Goal: Book appointment/travel/reservation

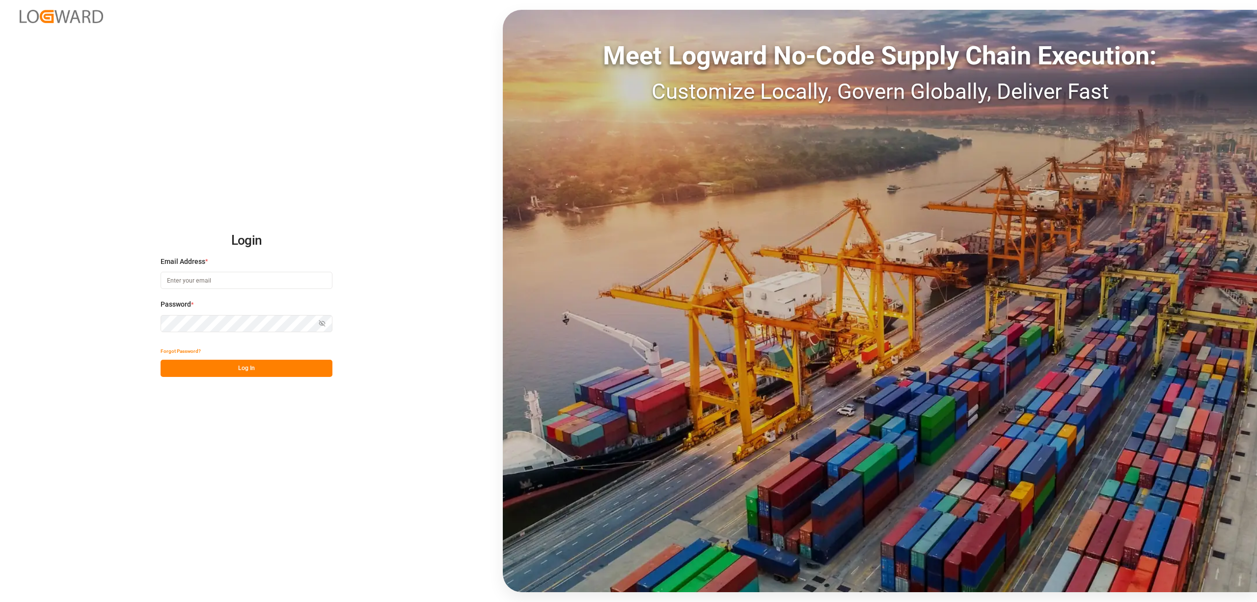
type input "[EMAIL_ADDRESS][DOMAIN_NAME]"
click at [281, 371] on button "Log In" at bounding box center [247, 368] width 172 height 17
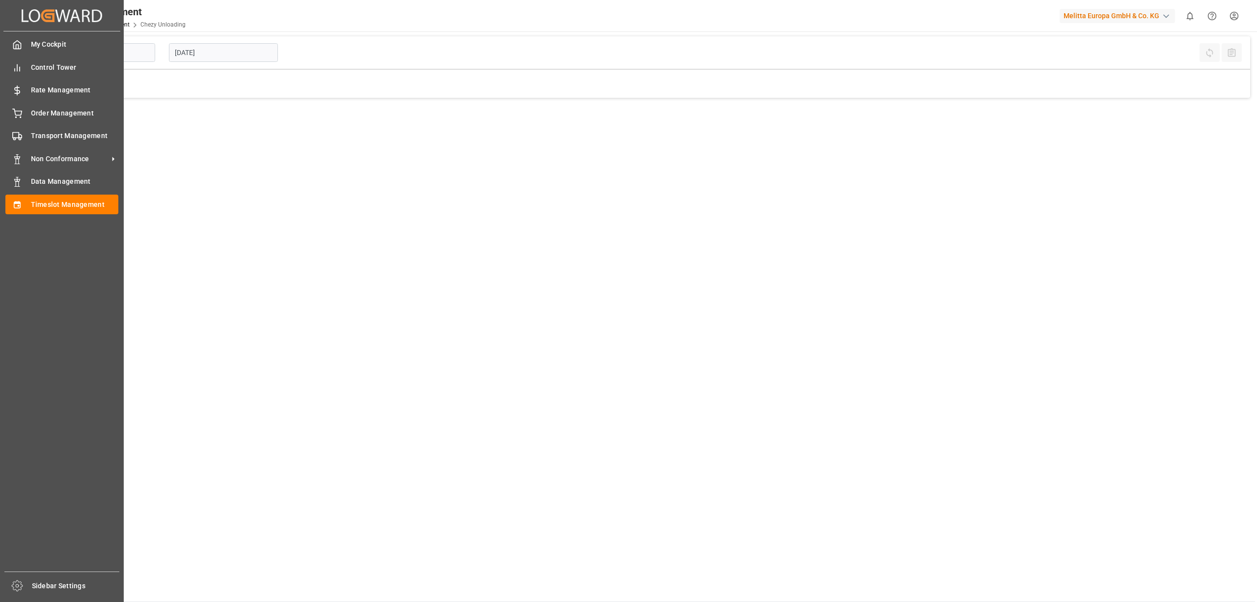
type input "Chezy Unloading"
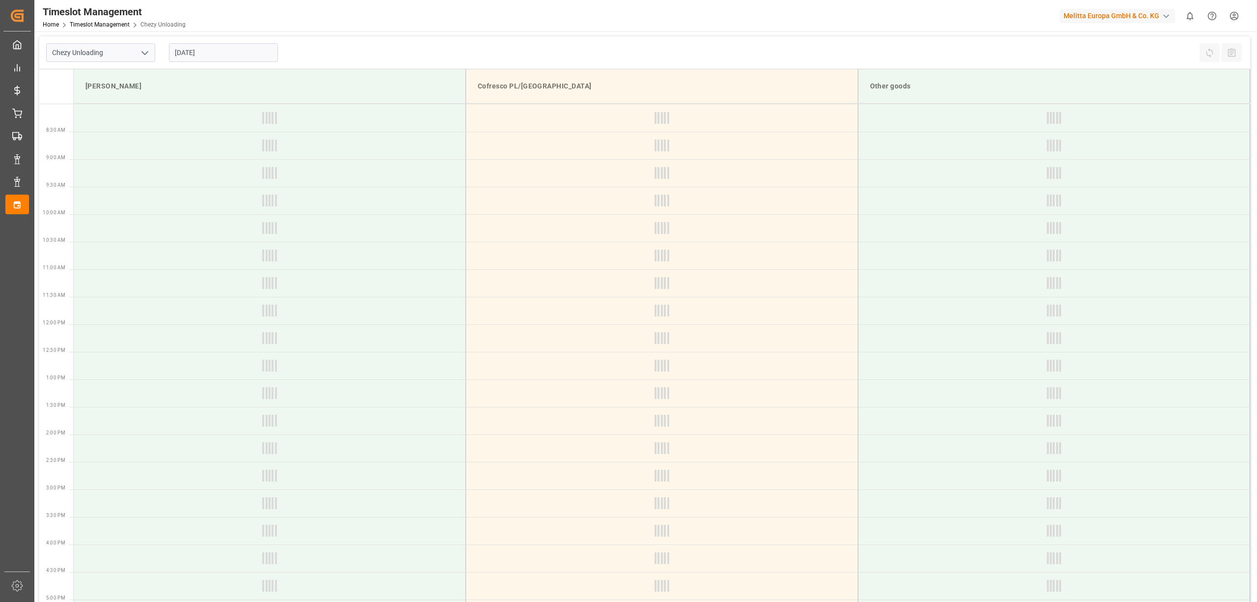
click at [234, 46] on input "[DATE]" at bounding box center [223, 52] width 109 height 19
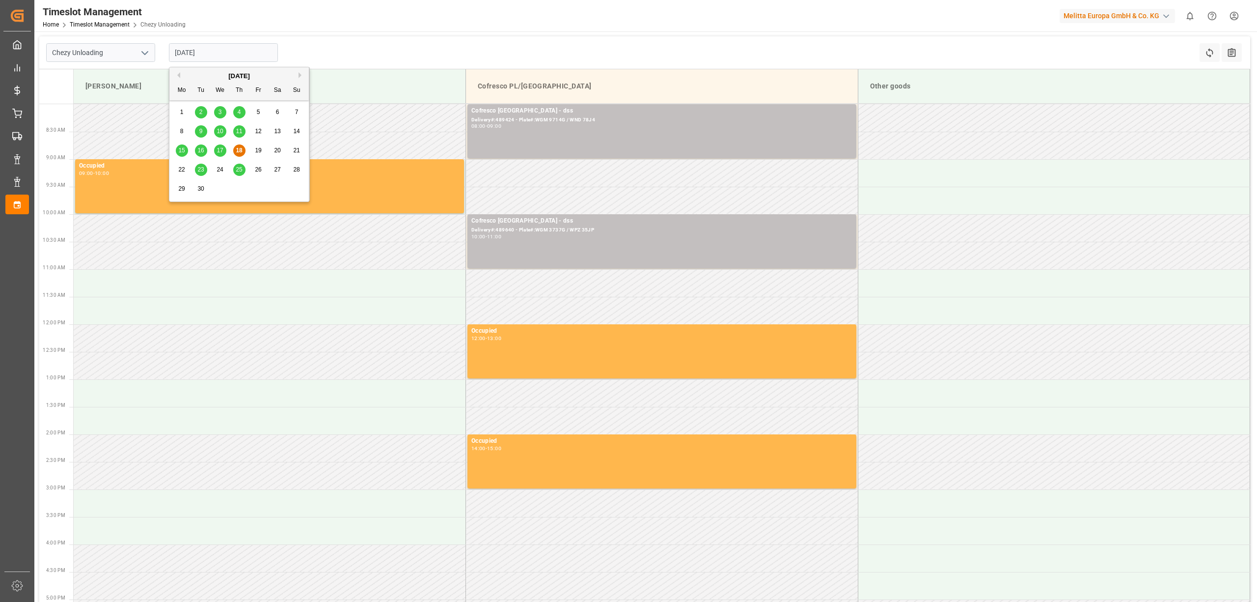
click at [239, 170] on span "25" at bounding box center [239, 169] width 6 height 7
type input "[DATE]"
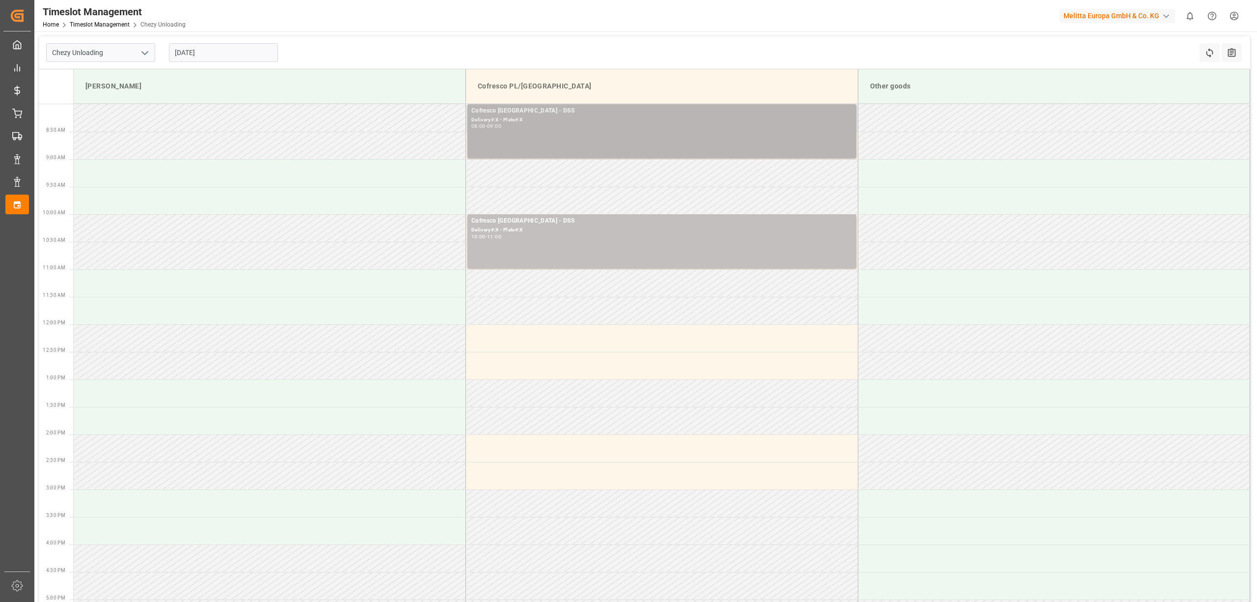
click at [554, 129] on div "08:00 - 09:00" at bounding box center [661, 126] width 381 height 5
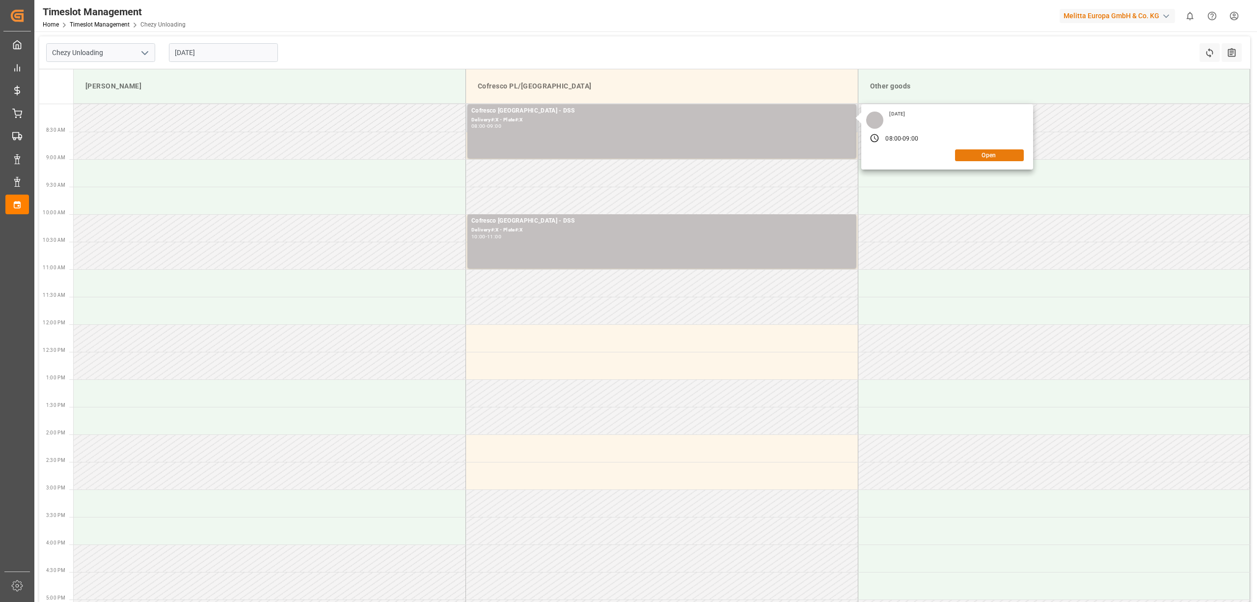
click at [973, 152] on button "Open" at bounding box center [989, 155] width 69 height 12
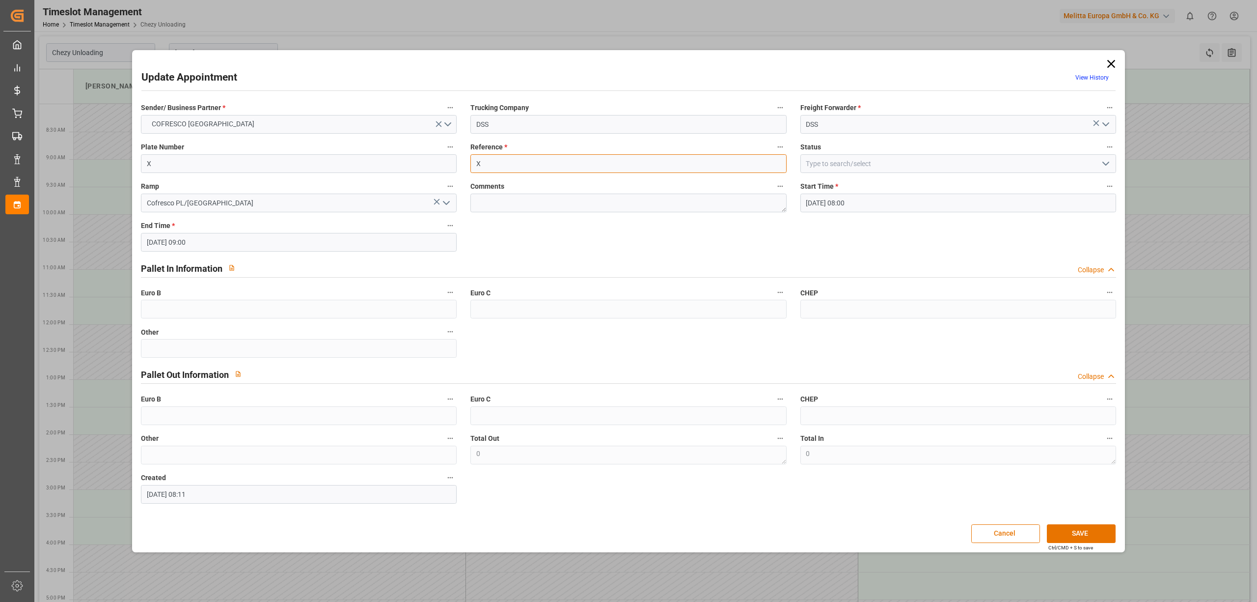
click at [521, 162] on input "X" at bounding box center [629, 163] width 316 height 19
paste input "489772"
type input "489772"
click at [1099, 533] on button "SAVE" at bounding box center [1081, 533] width 69 height 19
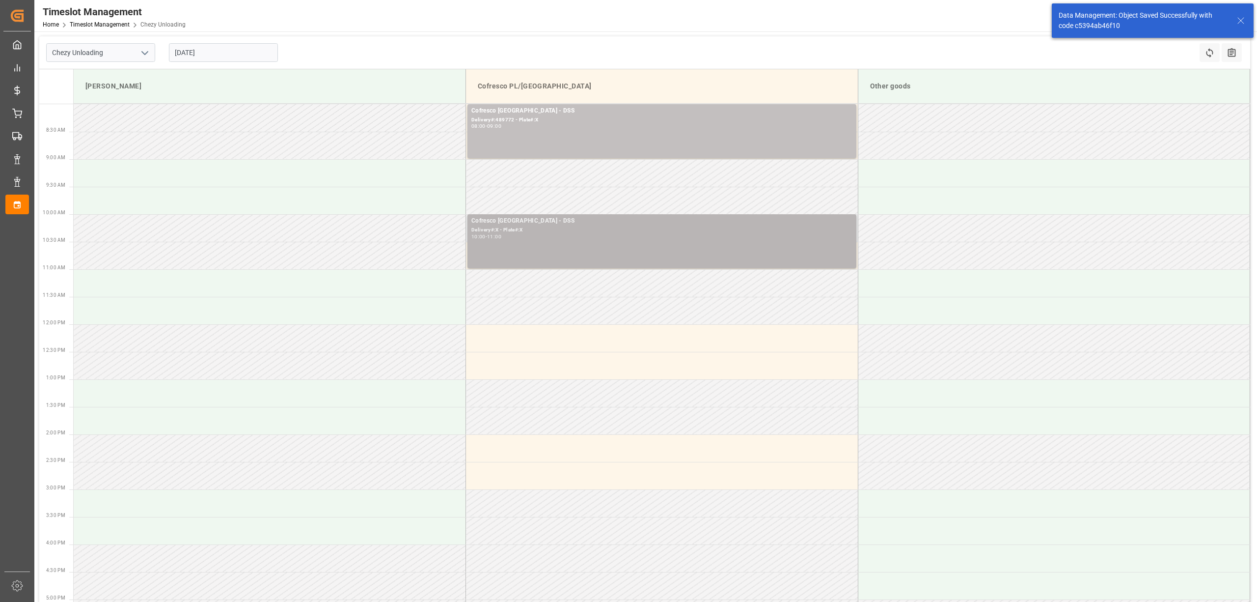
click at [518, 234] on div "Delivery#:X - Plate#:X" at bounding box center [661, 230] width 381 height 8
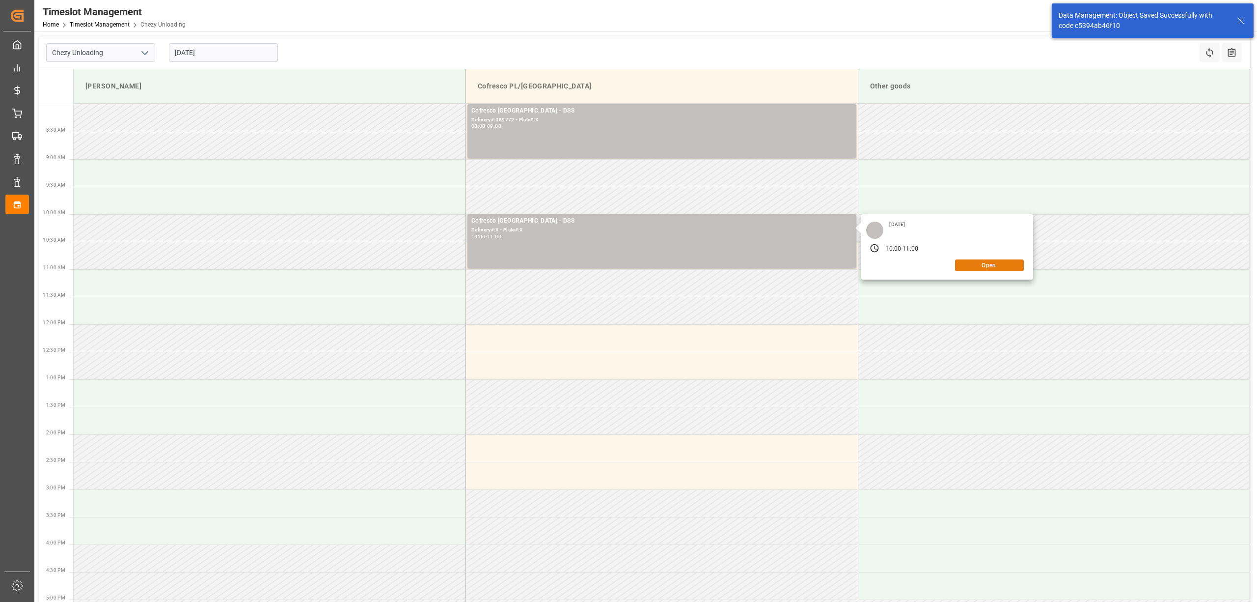
click at [977, 267] on button "Open" at bounding box center [989, 265] width 69 height 12
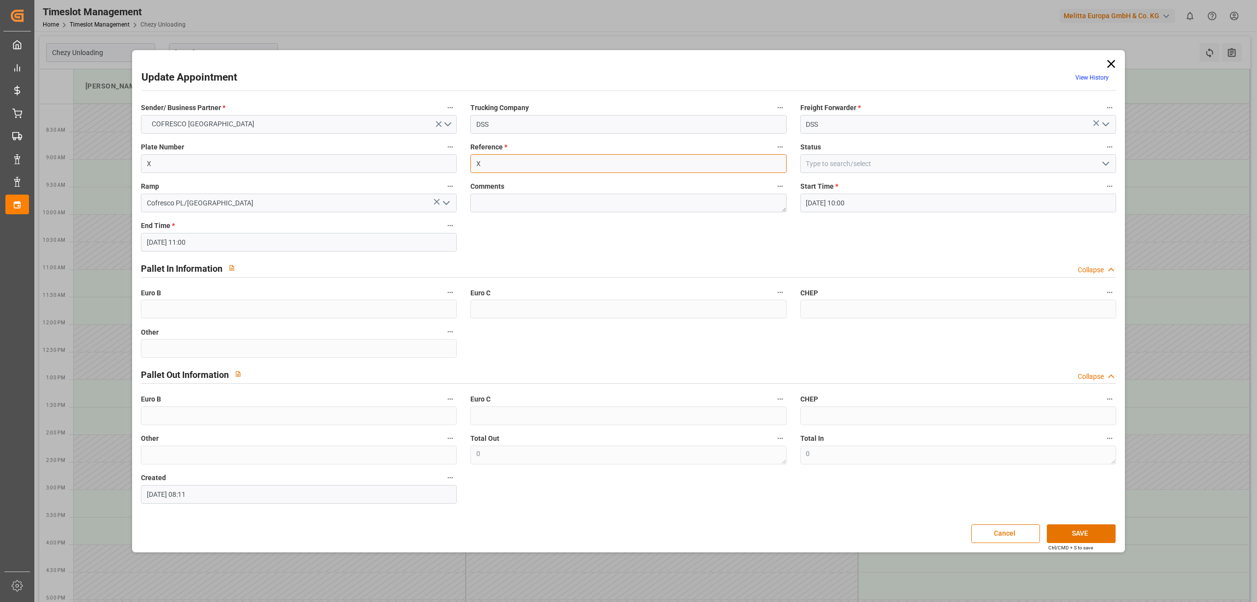
click at [509, 167] on input "X" at bounding box center [629, 163] width 316 height 19
paste input "489773"
type input "489773"
click at [1083, 531] on button "SAVE" at bounding box center [1081, 533] width 69 height 19
